Goal: Information Seeking & Learning: Learn about a topic

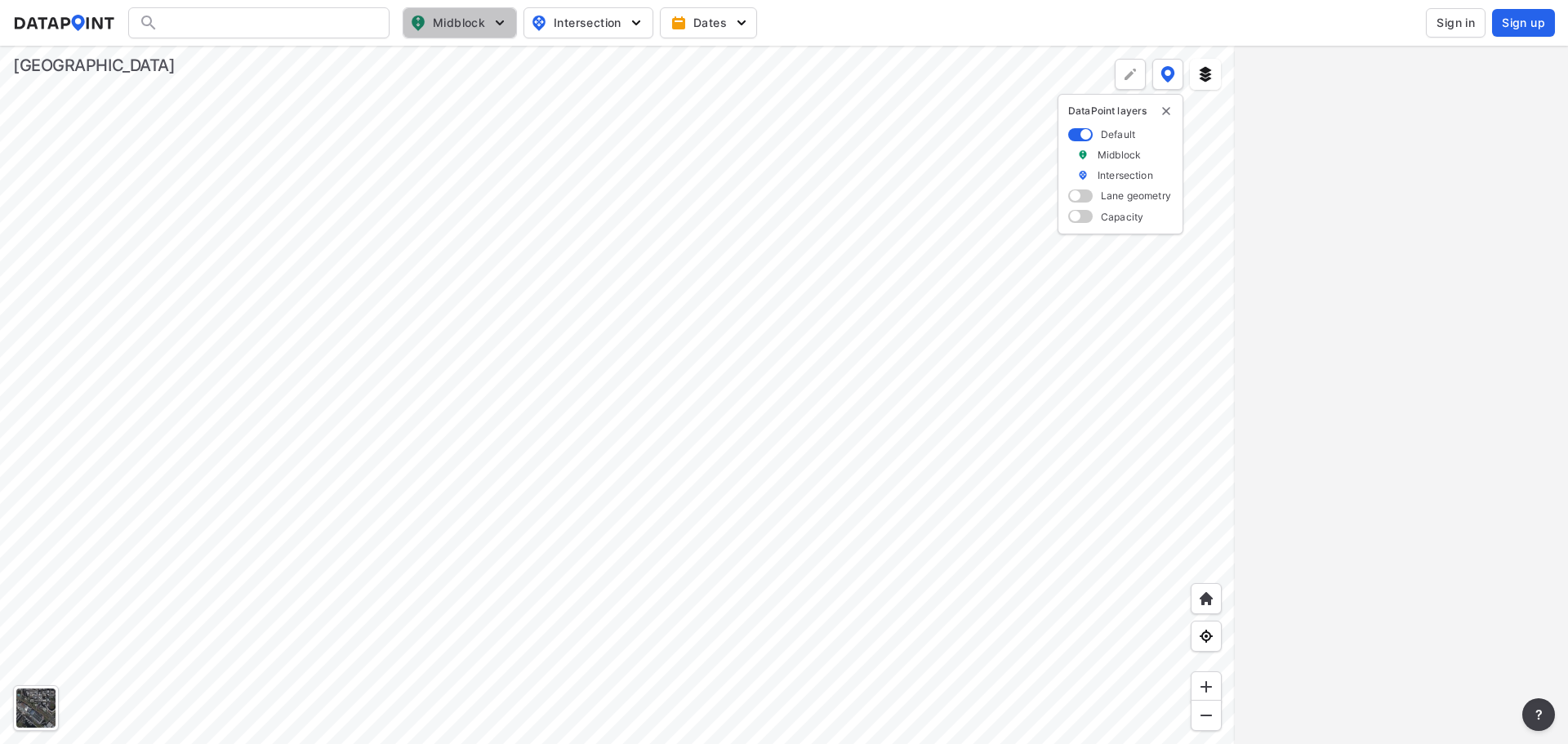
click at [494, 25] on img "button" at bounding box center [499, 22] width 16 height 16
click at [361, 121] on input "Vehicle speed" at bounding box center [366, 120] width 16 height 16
checkbox input "true"
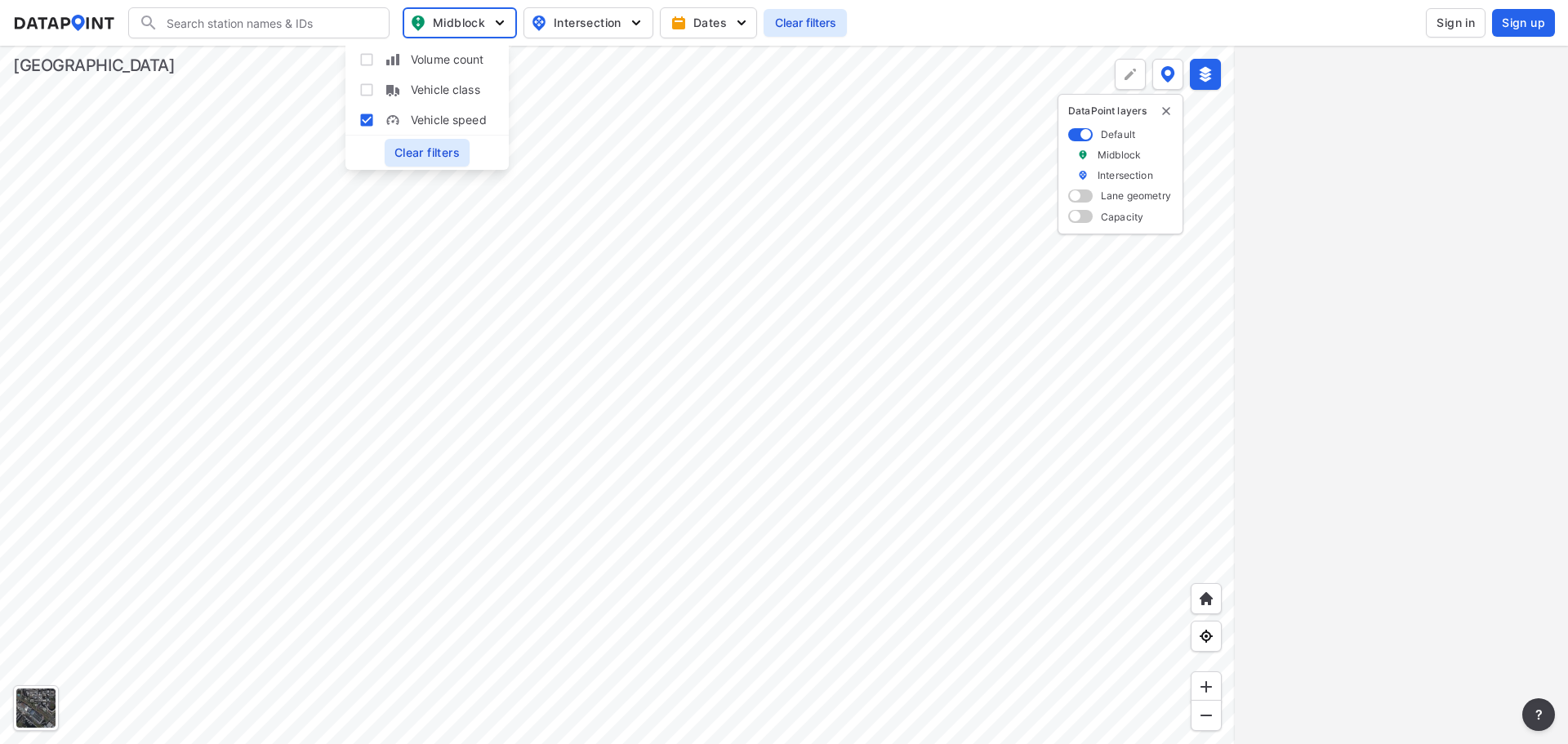
click at [686, 375] on div at bounding box center [617, 395] width 1235 height 698
click at [1214, 75] on button at bounding box center [1205, 74] width 31 height 31
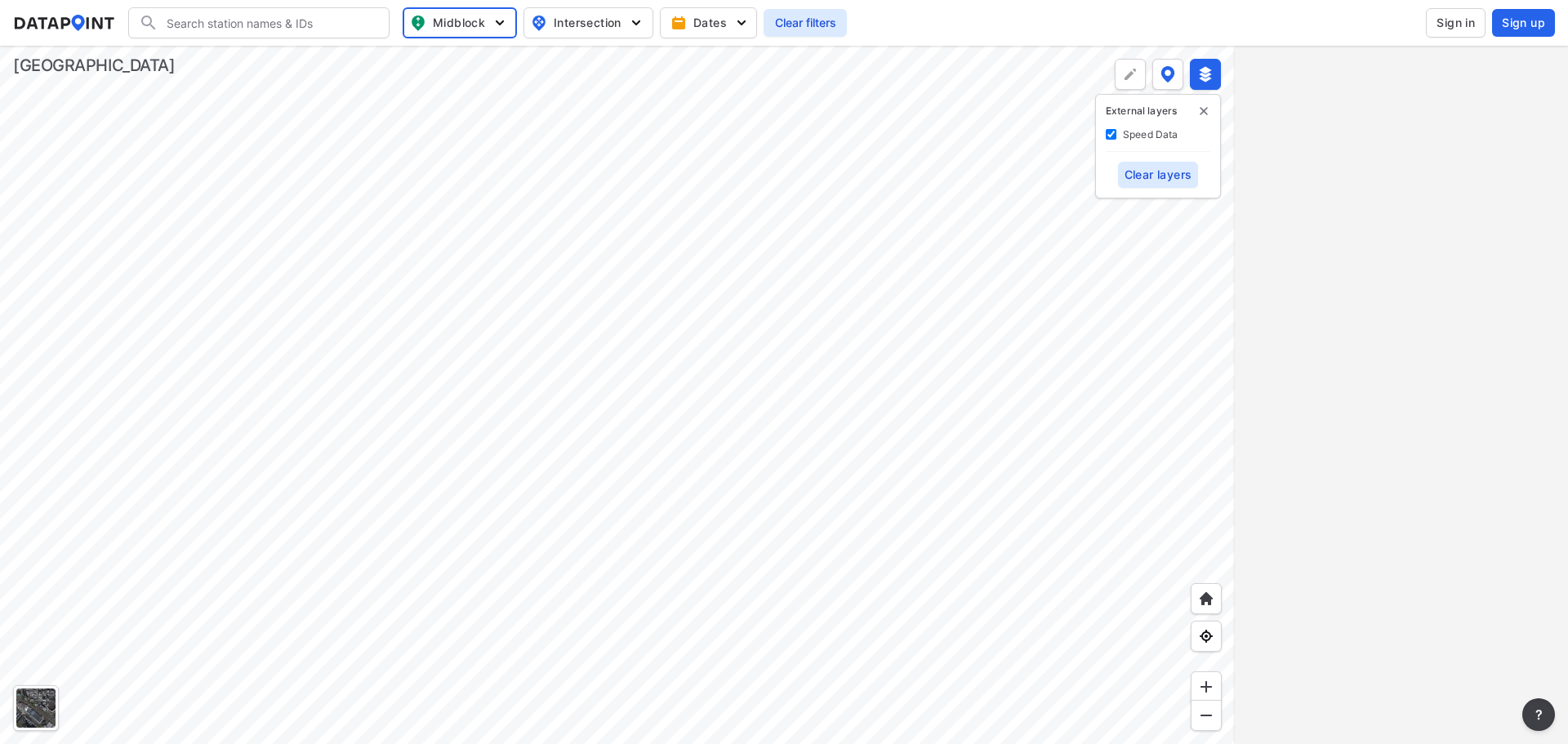
click at [559, 425] on div at bounding box center [617, 395] width 1235 height 698
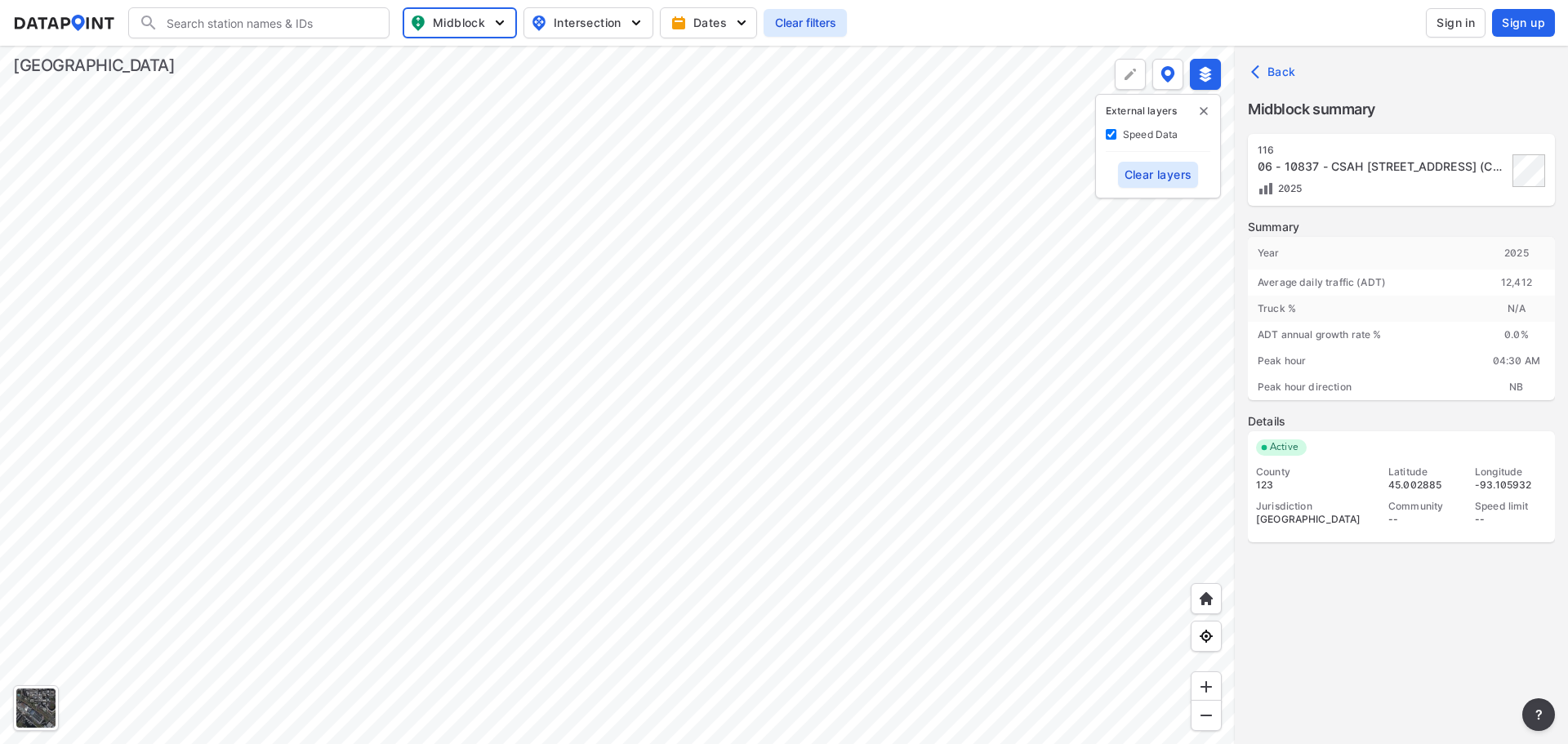
click at [596, 525] on div at bounding box center [617, 395] width 1235 height 698
click at [560, 318] on div at bounding box center [617, 395] width 1235 height 698
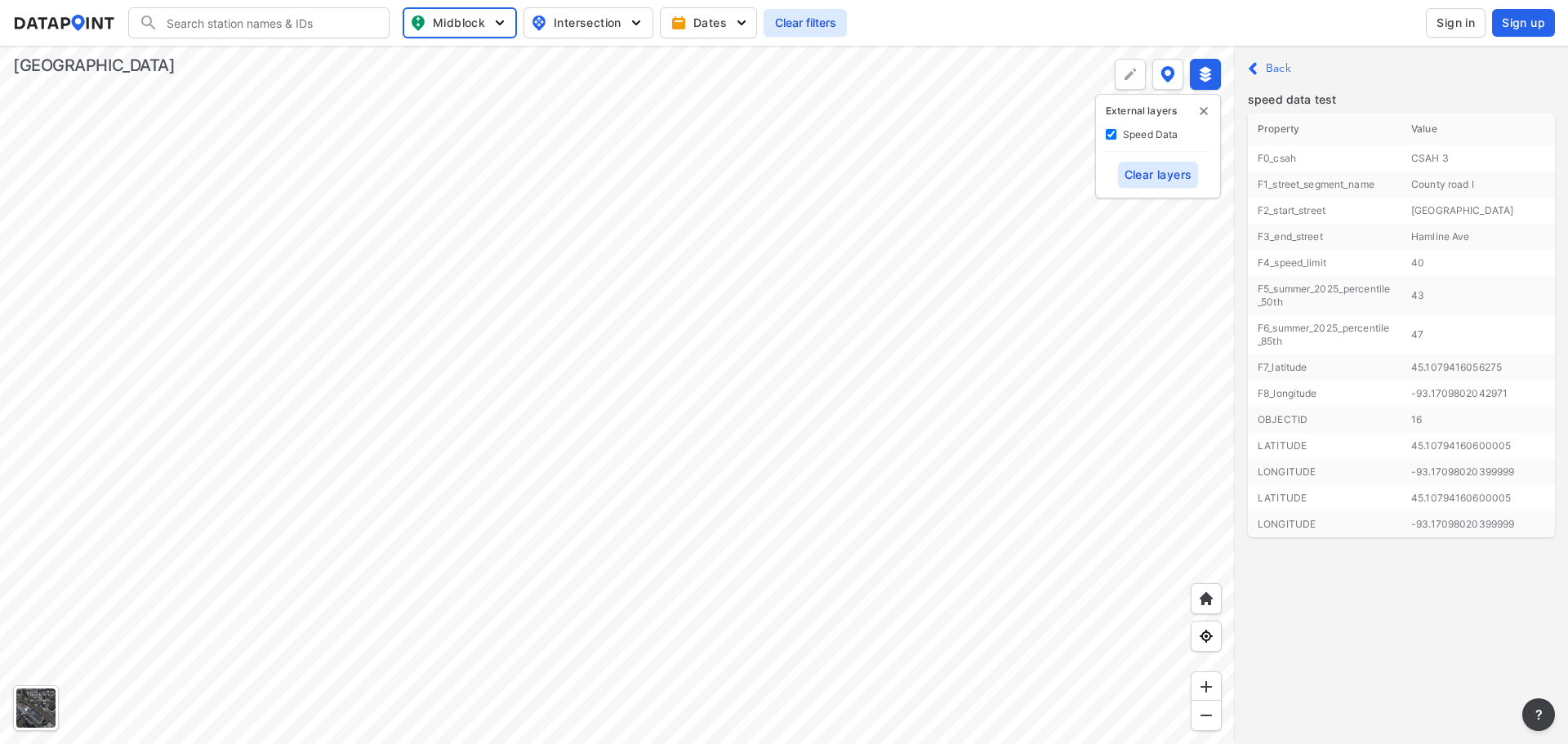
click at [609, 321] on div at bounding box center [617, 395] width 1235 height 698
click at [405, 248] on div at bounding box center [617, 395] width 1235 height 698
click at [295, 458] on div at bounding box center [617, 395] width 1235 height 698
click at [544, 245] on div at bounding box center [617, 395] width 1235 height 698
click at [585, 598] on div at bounding box center [617, 395] width 1235 height 698
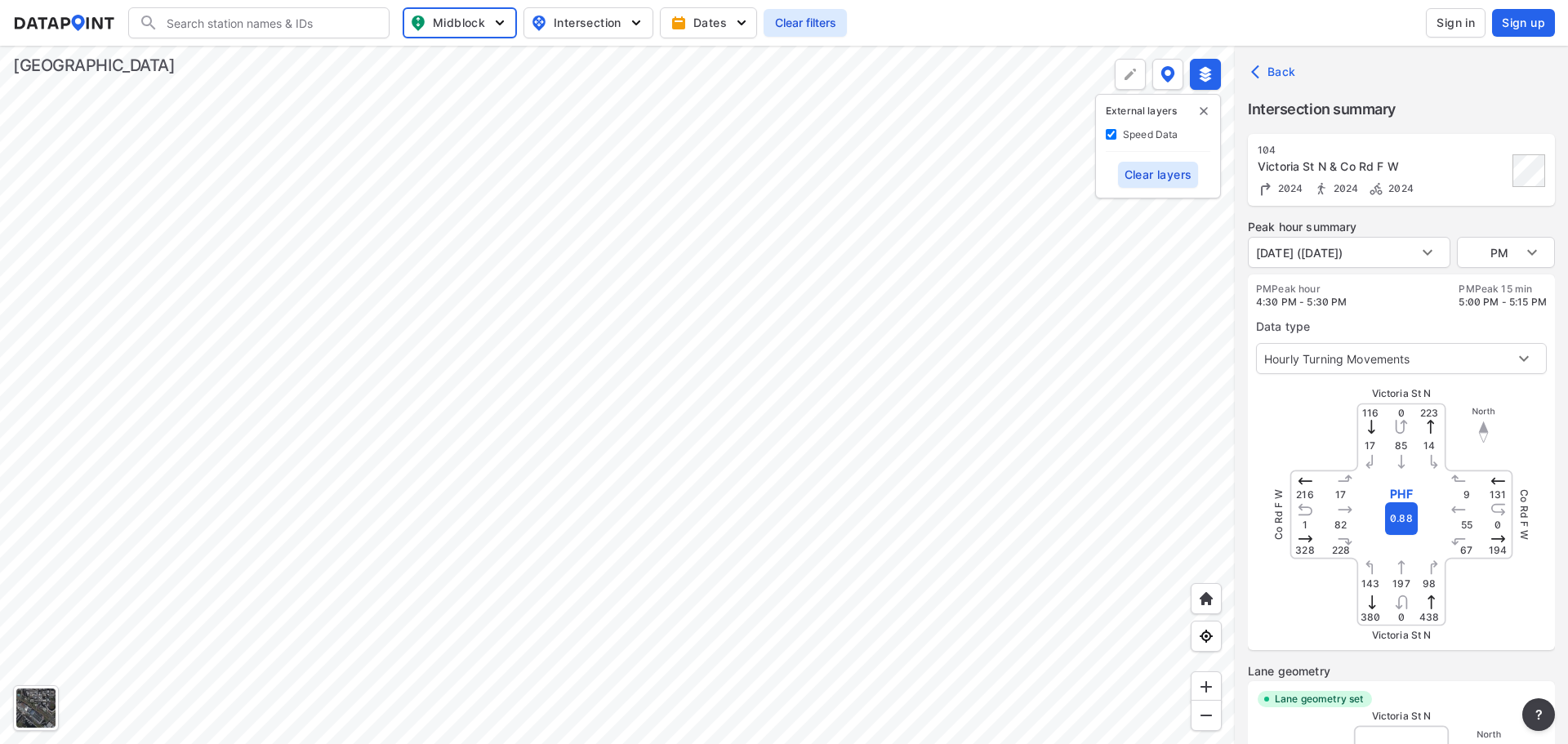
click at [549, 603] on div at bounding box center [617, 395] width 1235 height 698
click at [621, 218] on div at bounding box center [617, 395] width 1235 height 698
click at [665, 148] on div at bounding box center [617, 395] width 1235 height 698
click at [765, 402] on div at bounding box center [617, 395] width 1235 height 698
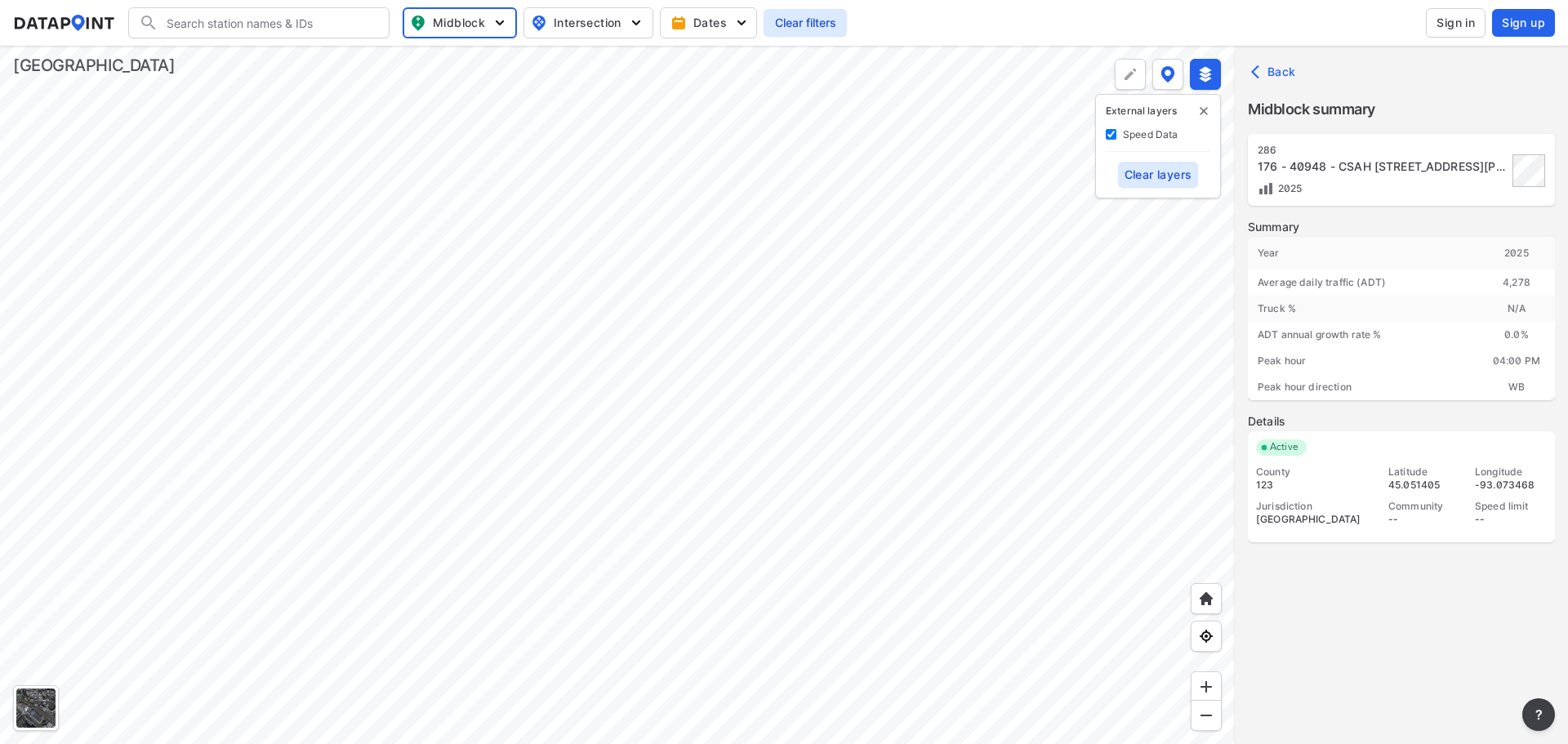
click at [767, 402] on div at bounding box center [617, 395] width 1235 height 698
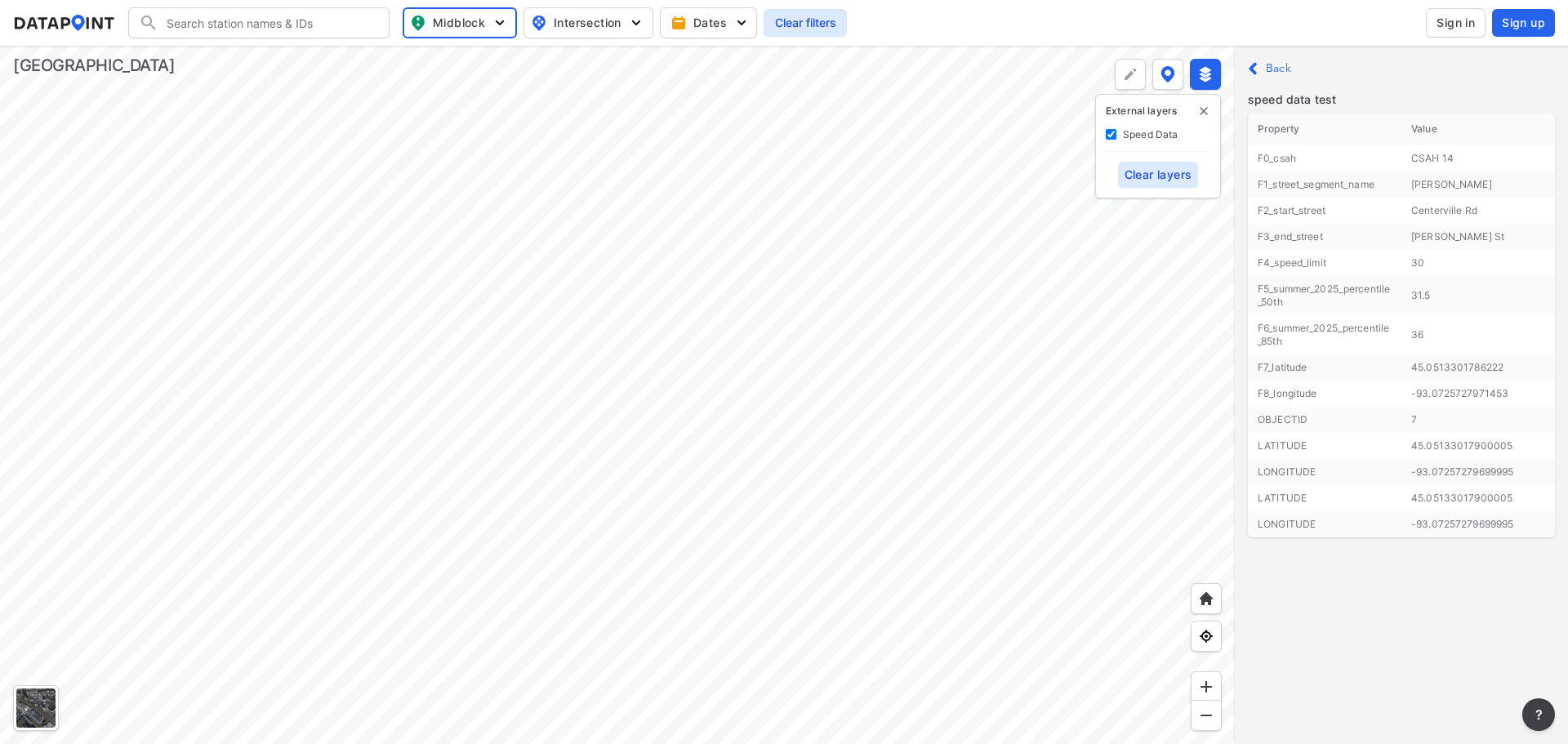
click at [842, 451] on div at bounding box center [617, 395] width 1235 height 698
click at [255, 531] on div at bounding box center [617, 395] width 1235 height 698
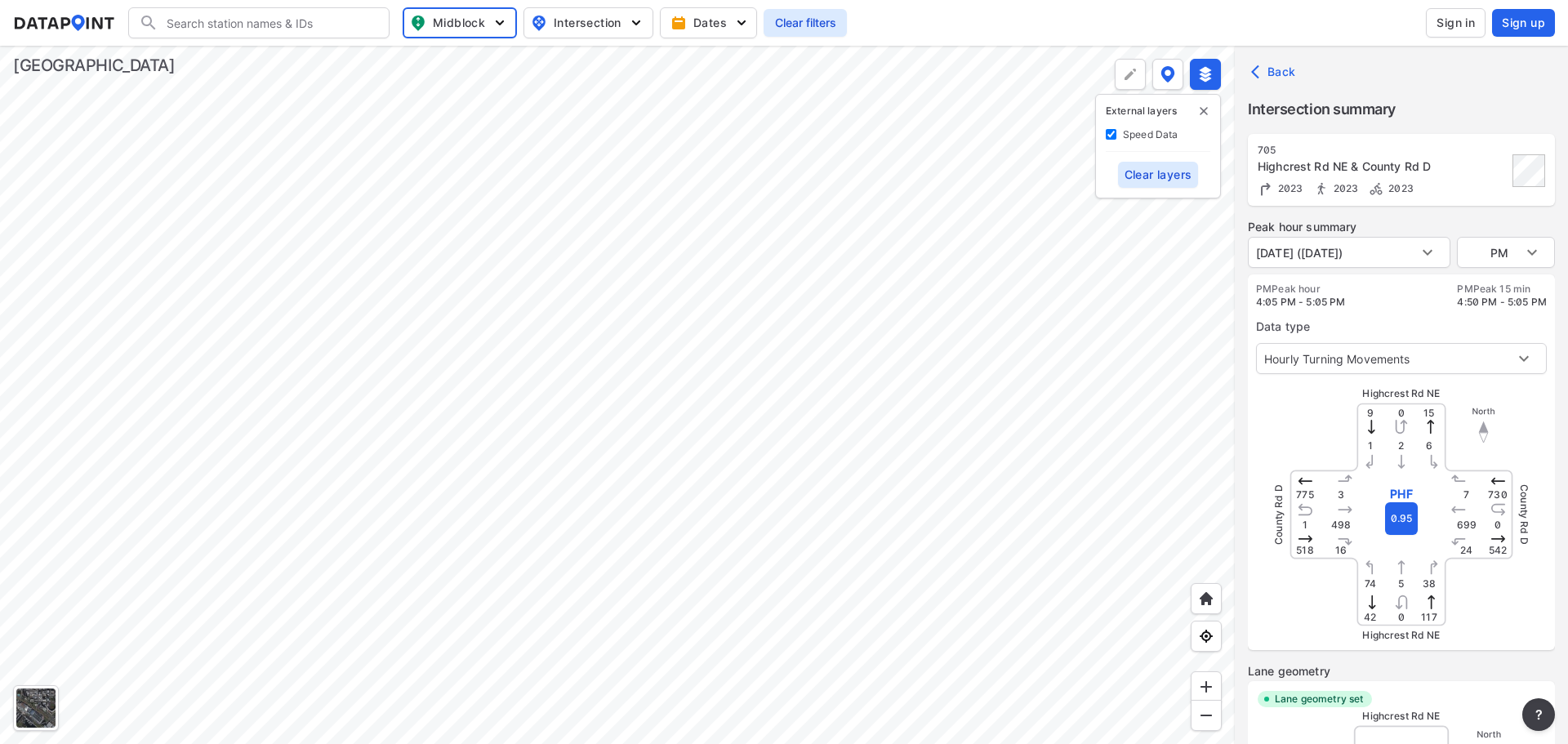
type input "5498"
click at [260, 536] on div at bounding box center [617, 395] width 1235 height 698
click at [350, 547] on div at bounding box center [617, 395] width 1235 height 698
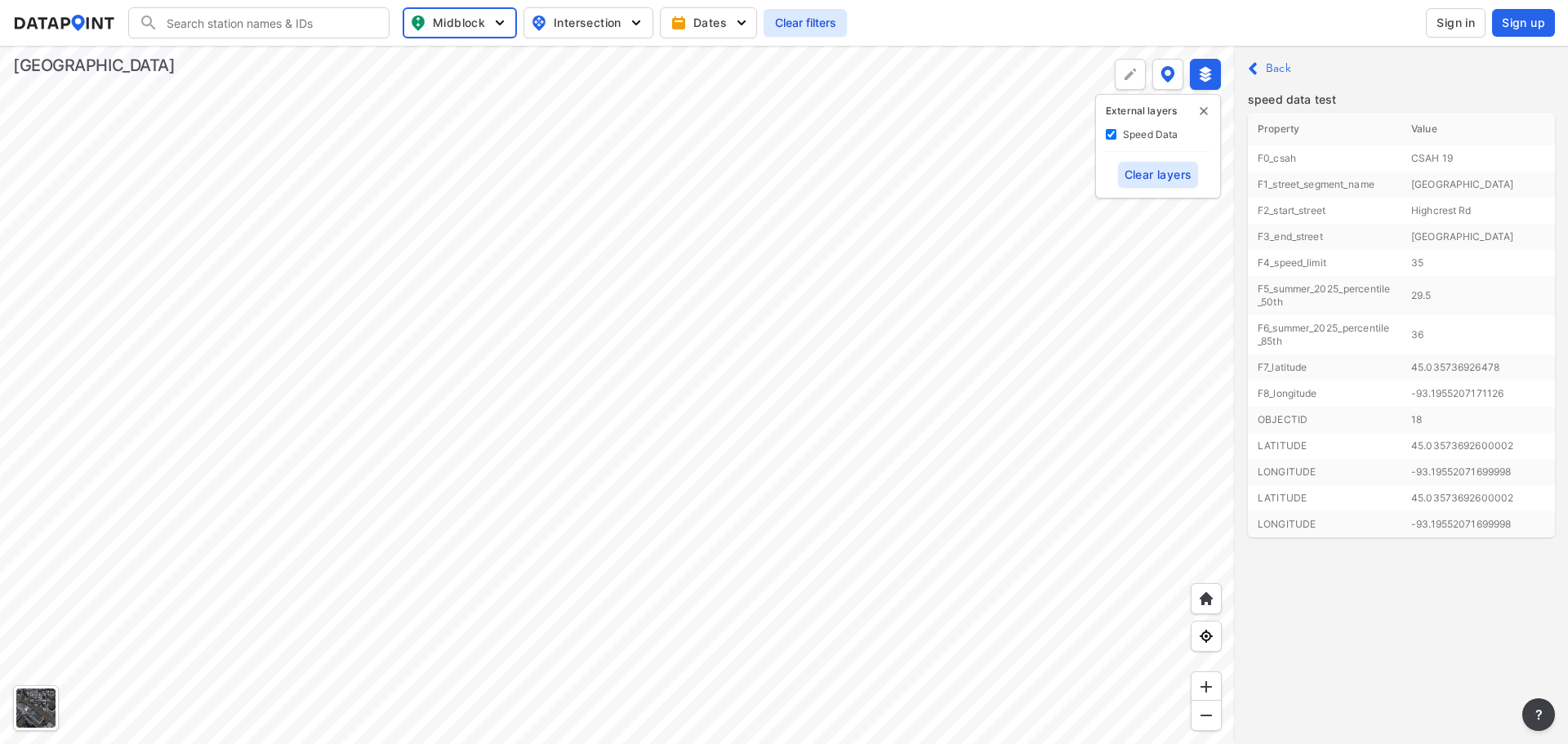
click at [621, 515] on div at bounding box center [617, 395] width 1235 height 698
click at [558, 380] on div at bounding box center [617, 395] width 1235 height 698
click at [458, 226] on div at bounding box center [617, 395] width 1235 height 698
click at [612, 363] on div at bounding box center [617, 395] width 1235 height 698
click at [470, 310] on div at bounding box center [617, 395] width 1235 height 698
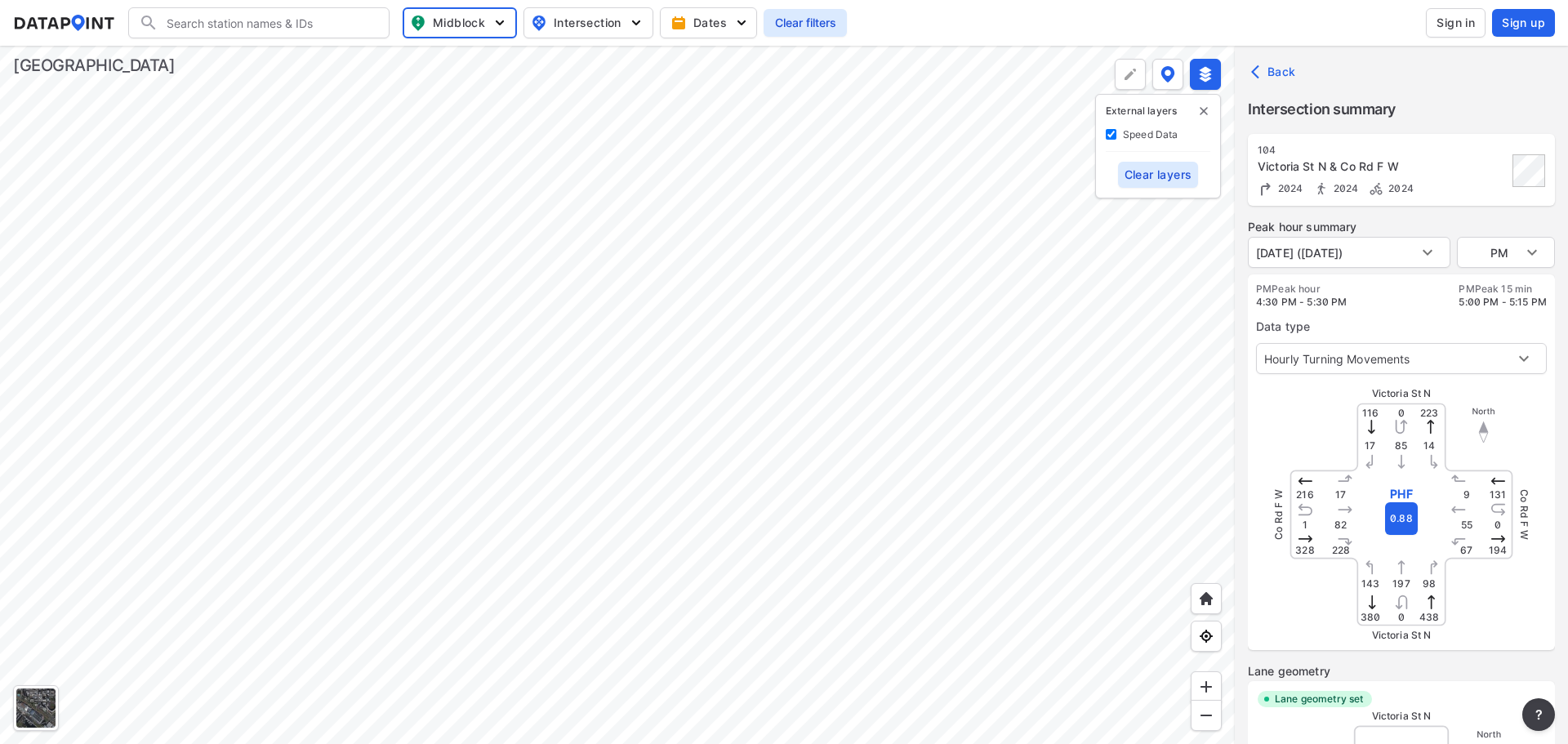
click at [450, 574] on div at bounding box center [617, 395] width 1235 height 698
click at [717, 221] on div at bounding box center [617, 395] width 1235 height 698
type input "5598"
click at [822, 267] on div at bounding box center [617, 395] width 1235 height 698
click at [695, 300] on div at bounding box center [617, 395] width 1235 height 698
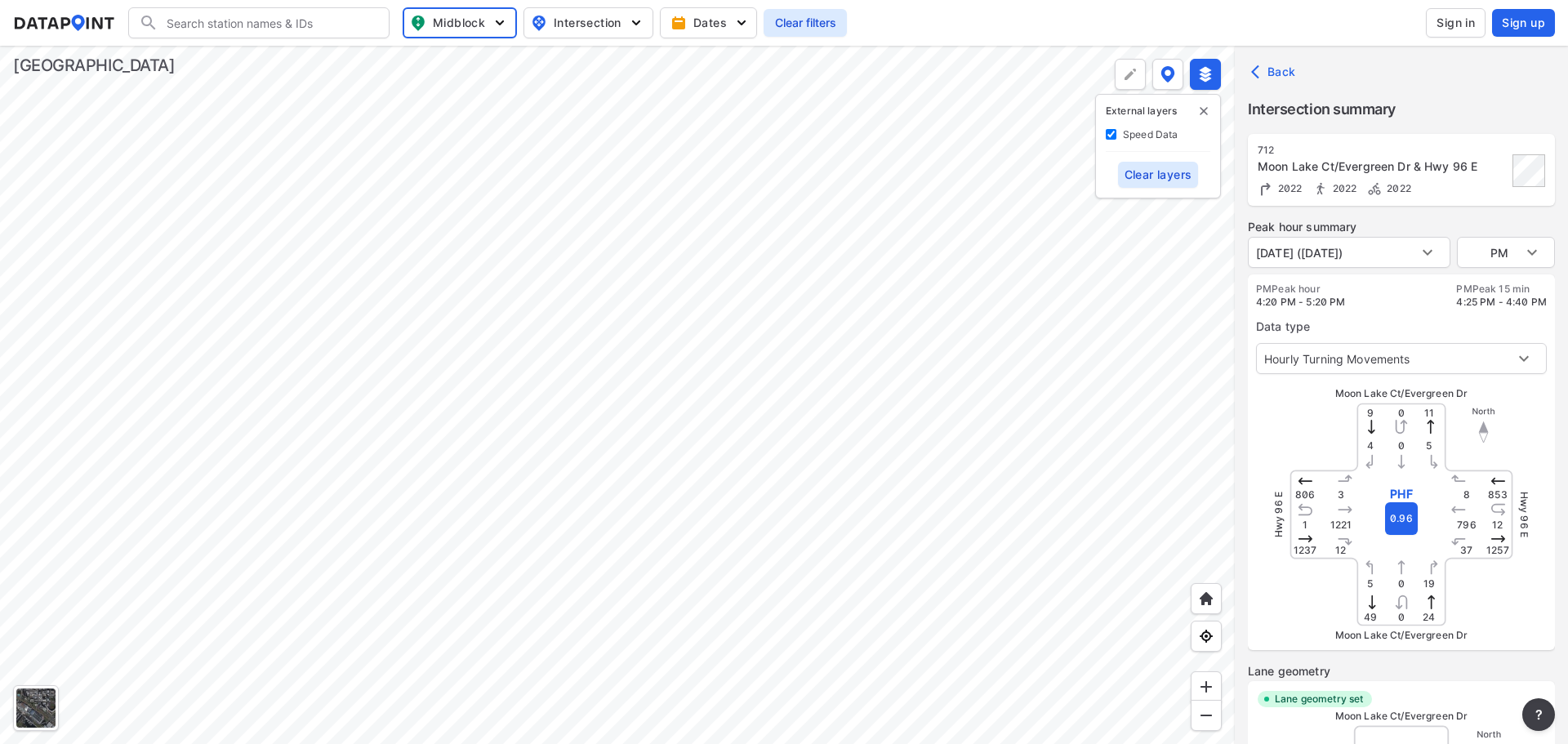
click at [797, 281] on div at bounding box center [617, 395] width 1235 height 698
click at [476, 188] on div at bounding box center [617, 395] width 1235 height 698
type input "5450"
